Goal: Feedback & Contribution: Submit feedback/report problem

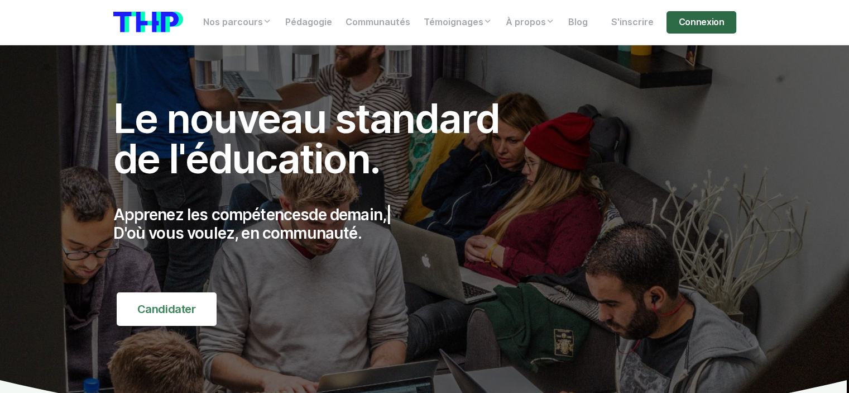
click at [705, 20] on link "Connexion" at bounding box center [701, 22] width 69 height 22
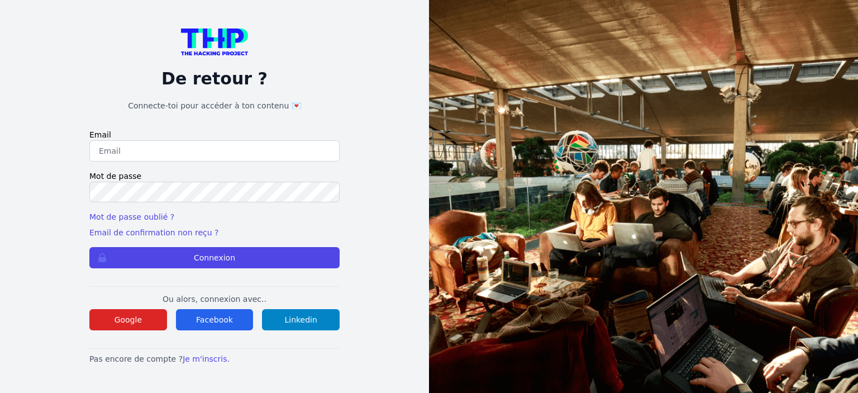
click at [230, 152] on input "email" at bounding box center [214, 150] width 250 height 21
type input "[PERSON_NAME][DOMAIN_NAME][EMAIL_ADDRESS][PERSON_NAME][DOMAIN_NAME]"
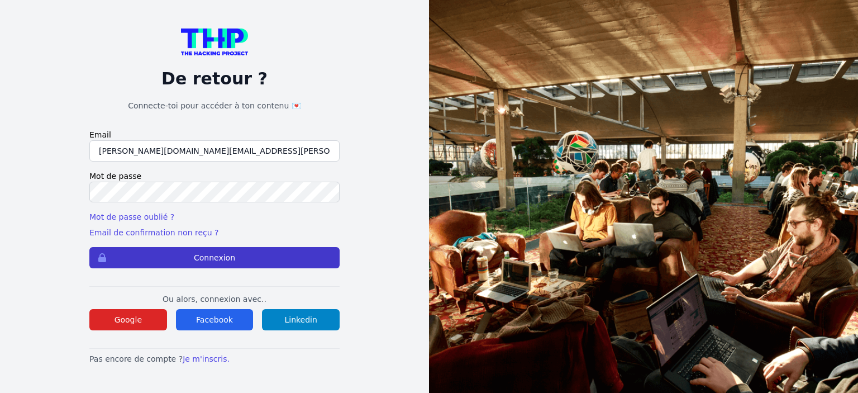
click at [197, 259] on button "Connexion" at bounding box center [214, 257] width 250 height 21
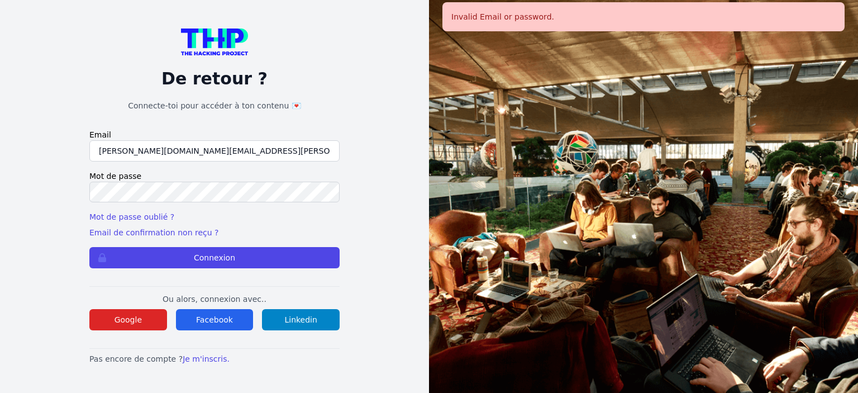
click at [97, 150] on input "[PERSON_NAME][DOMAIN_NAME][EMAIL_ADDRESS][PERSON_NAME][DOMAIN_NAME]" at bounding box center [214, 150] width 250 height 21
click at [217, 152] on input "[PERSON_NAME][DOMAIN_NAME][EMAIL_ADDRESS][PERSON_NAME][DOMAIN_NAME]" at bounding box center [214, 150] width 250 height 21
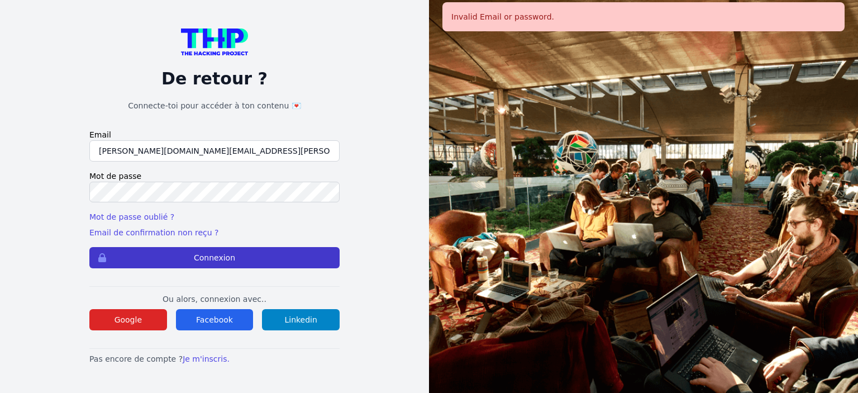
click at [190, 254] on button "Connexion" at bounding box center [214, 257] width 250 height 21
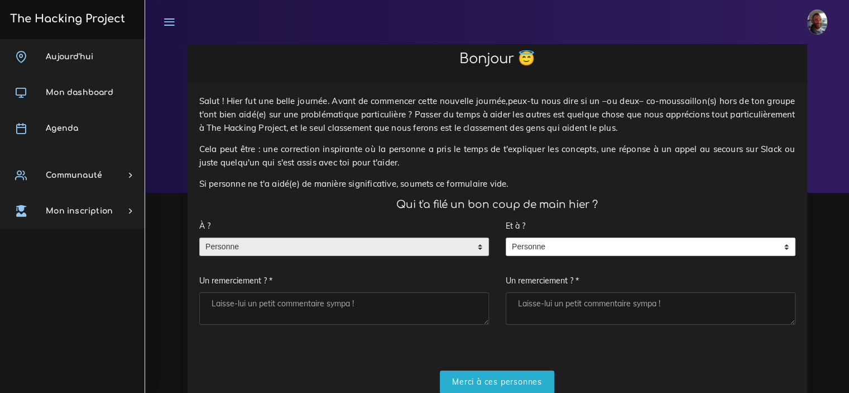
click at [482, 246] on div "Personne" at bounding box center [344, 246] width 290 height 19
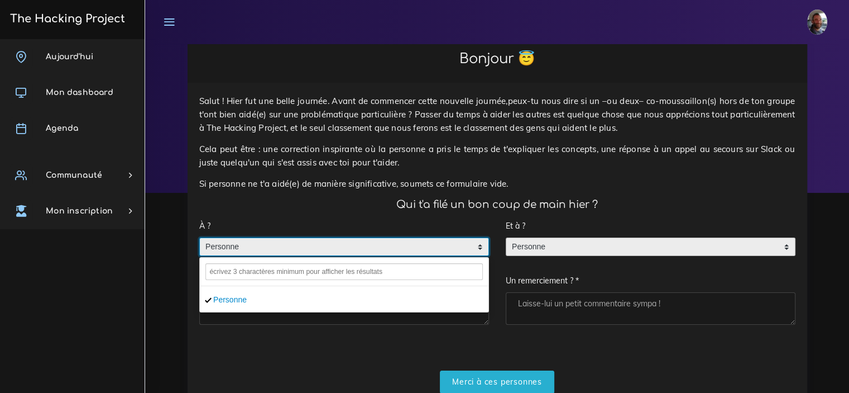
click at [790, 250] on div "Personne" at bounding box center [651, 246] width 290 height 19
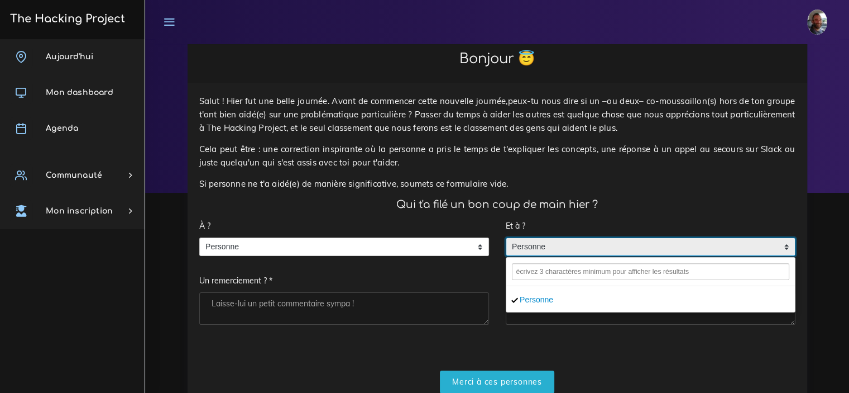
click at [527, 145] on p "Cela peut être : une correction inspirante où la personne a pris le temps de t'…" at bounding box center [497, 155] width 596 height 27
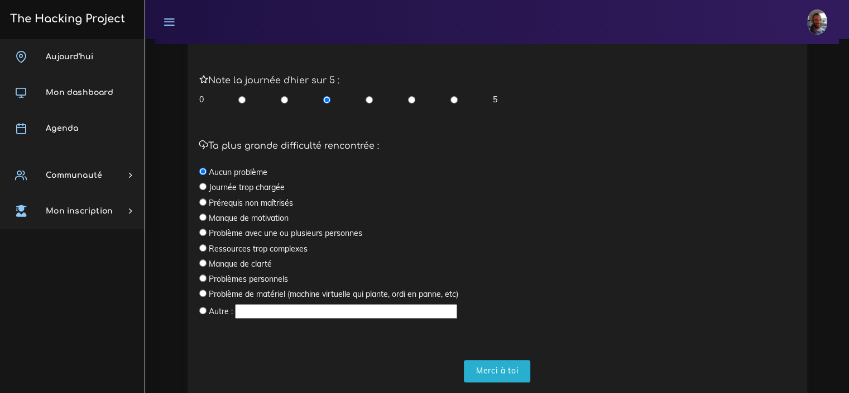
scroll to position [461, 0]
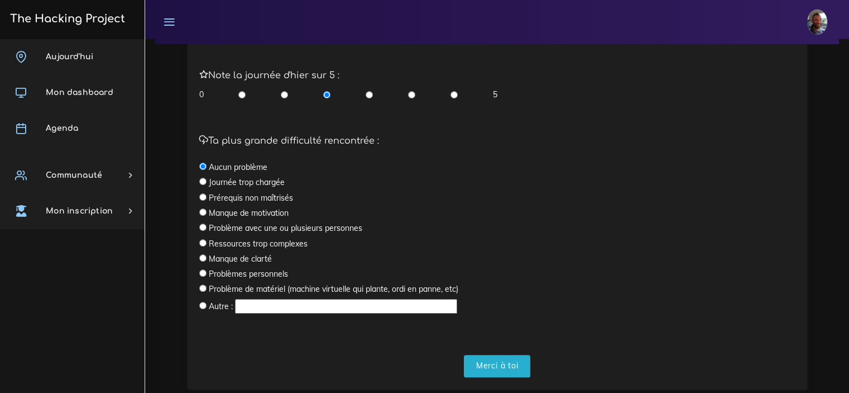
click at [351, 306] on input "text" at bounding box center [346, 306] width 222 height 15
click at [310, 305] on input "Maîtrise de l'outil" at bounding box center [346, 306] width 222 height 15
type input "Maîtrise de l'outil visual studio"
click at [371, 96] on input "radio" at bounding box center [369, 94] width 7 height 11
radio input "true"
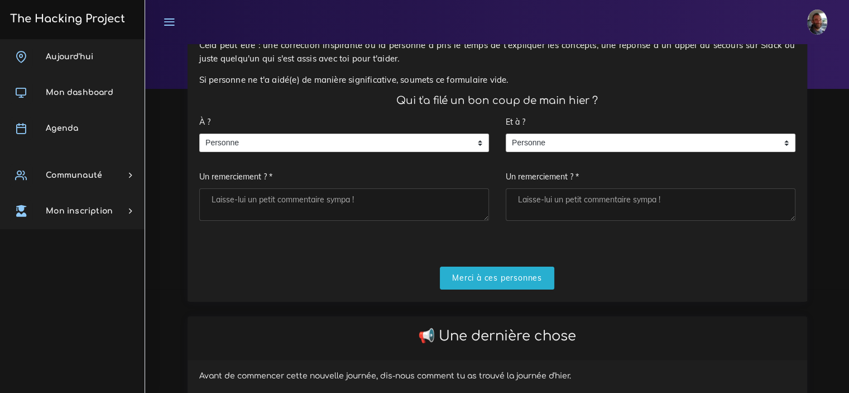
scroll to position [89, 0]
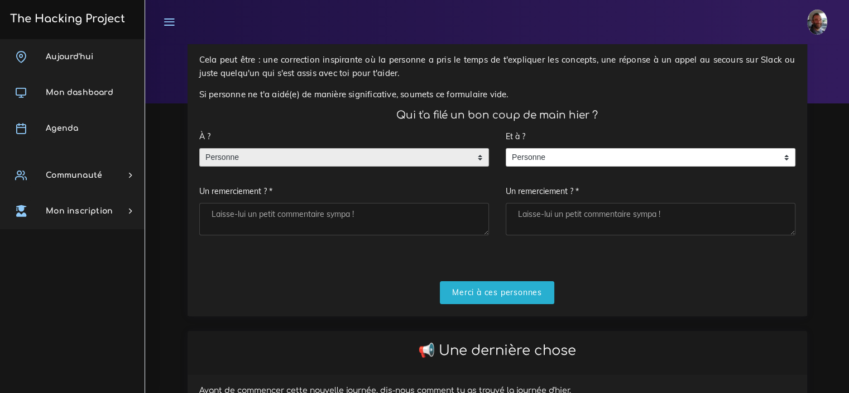
click at [444, 155] on span "Personne" at bounding box center [336, 158] width 272 height 18
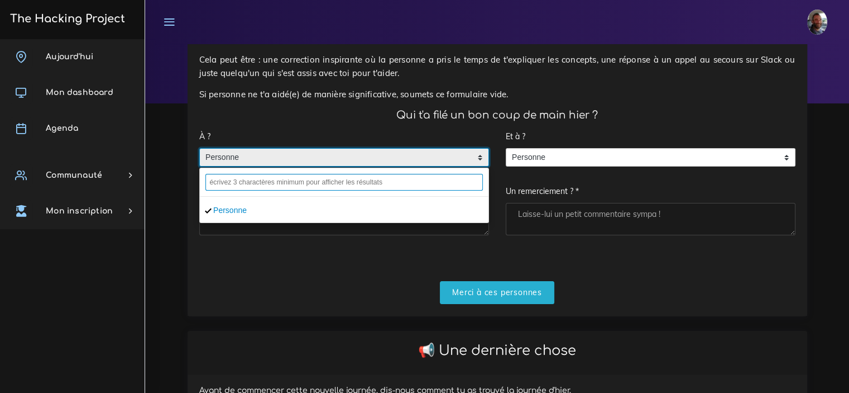
click at [322, 183] on input "text" at bounding box center [343, 182] width 277 height 17
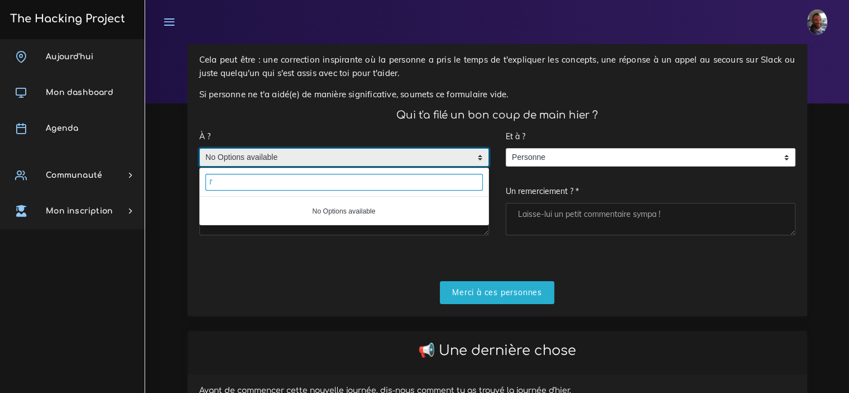
type input "l"
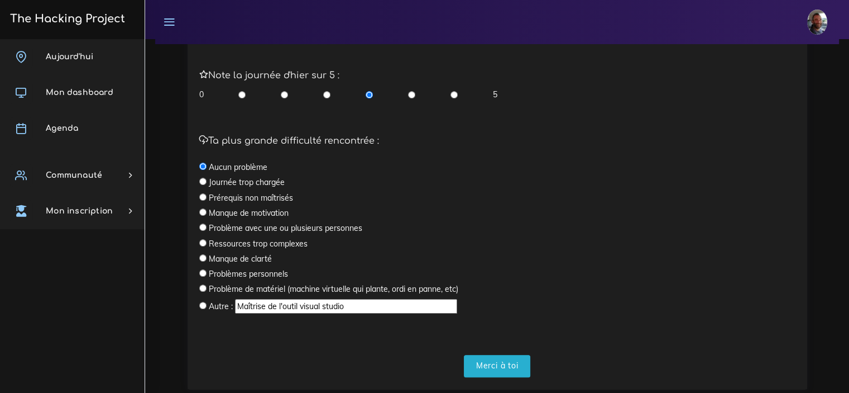
scroll to position [489, 0]
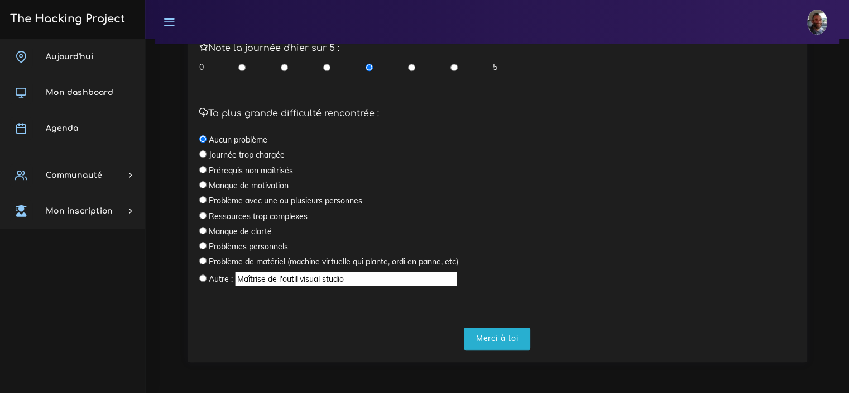
click at [205, 169] on input "radio" at bounding box center [202, 169] width 7 height 7
radio input "true"
click at [821, 24] on img at bounding box center [817, 21] width 20 height 25
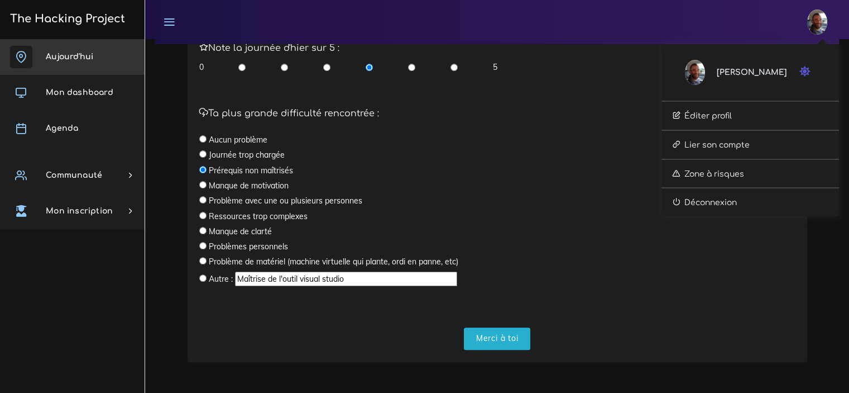
click at [82, 65] on link "Aujourd'hui" at bounding box center [72, 57] width 145 height 36
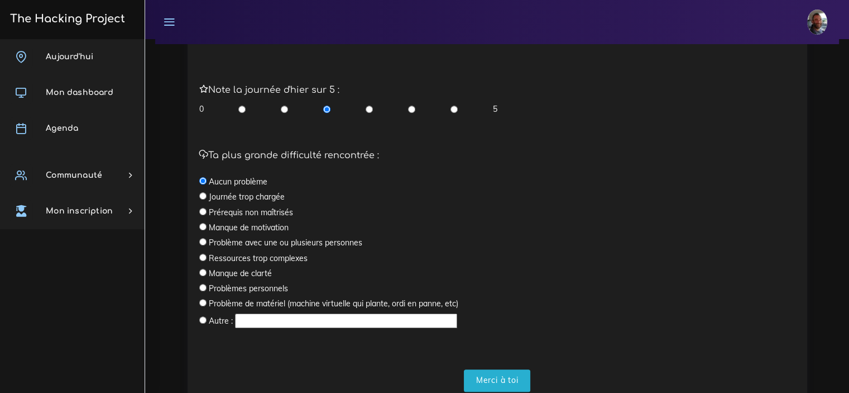
scroll to position [489, 0]
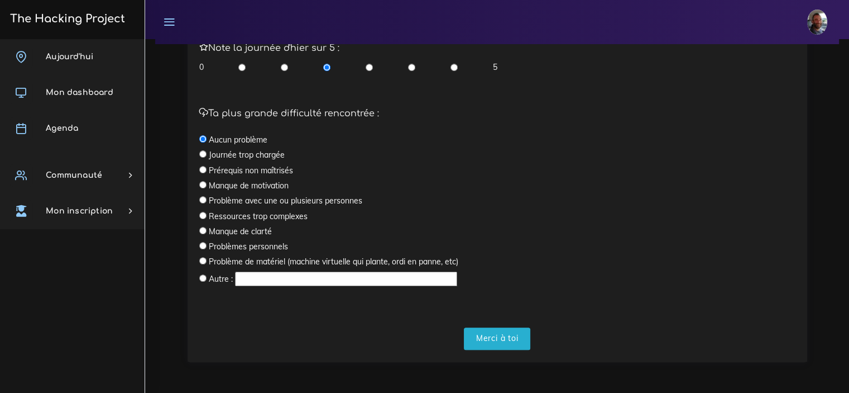
click at [205, 171] on input "radio" at bounding box center [202, 169] width 7 height 7
radio input "true"
click at [294, 277] on input "text" at bounding box center [346, 278] width 222 height 15
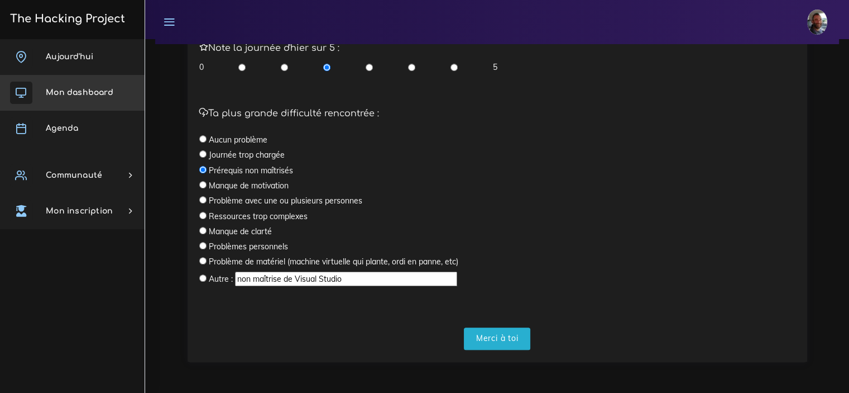
type input "non maîtrise de Visual Studio"
click at [74, 91] on span "Mon dashboard" at bounding box center [80, 92] width 68 height 8
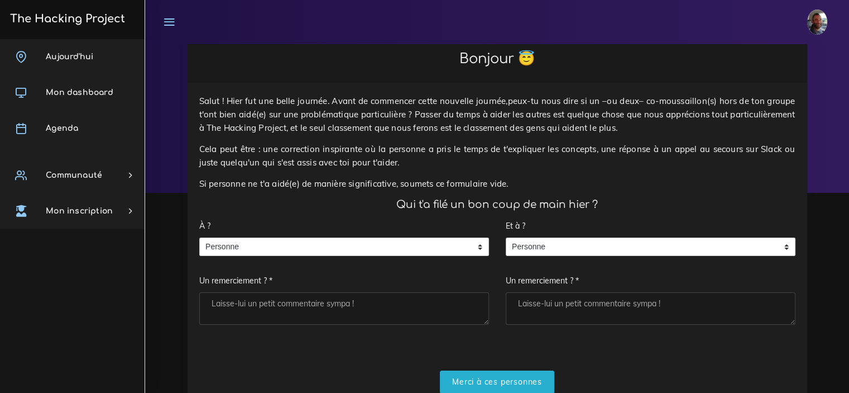
click at [71, 58] on span "Aujourd'hui" at bounding box center [69, 56] width 47 height 8
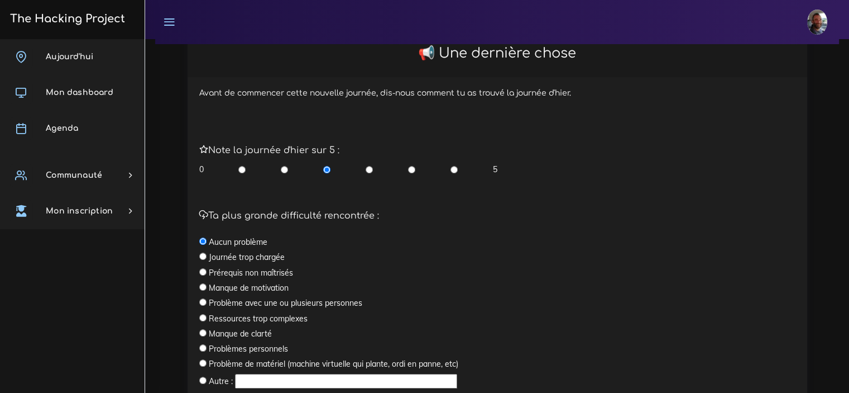
scroll to position [489, 0]
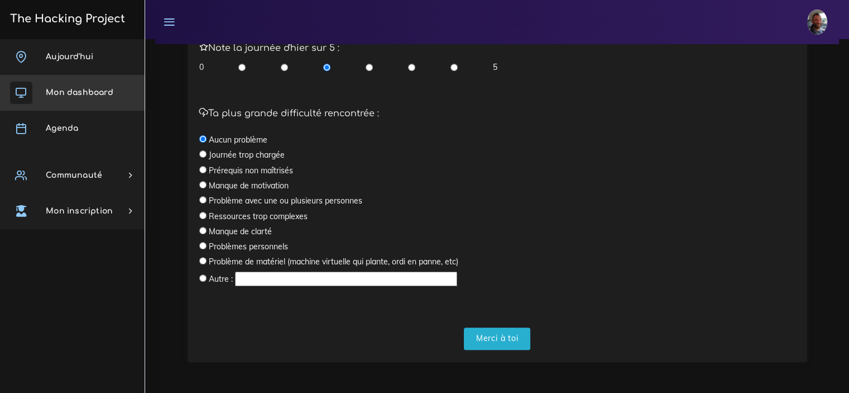
click at [82, 95] on span "Mon dashboard" at bounding box center [80, 92] width 68 height 8
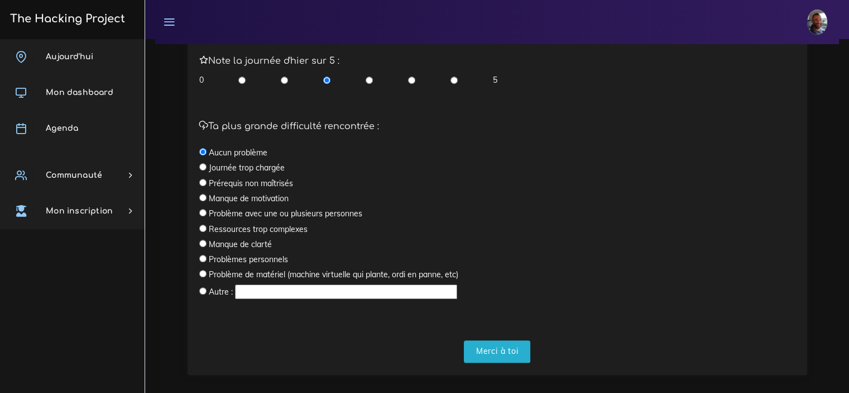
scroll to position [489, 0]
